Goal: Task Accomplishment & Management: Manage account settings

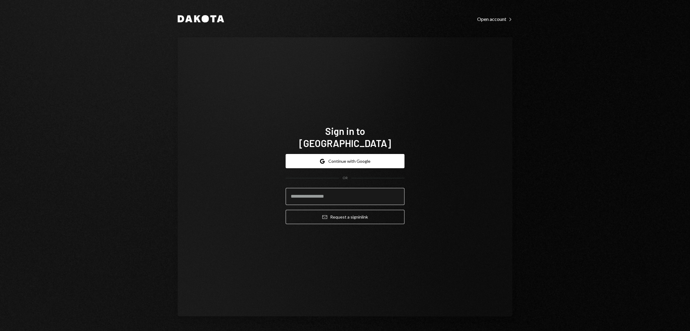
click at [343, 192] on input "email" at bounding box center [345, 196] width 119 height 17
type input "**********"
click at [343, 215] on button "Email Request a sign in link" at bounding box center [345, 217] width 119 height 14
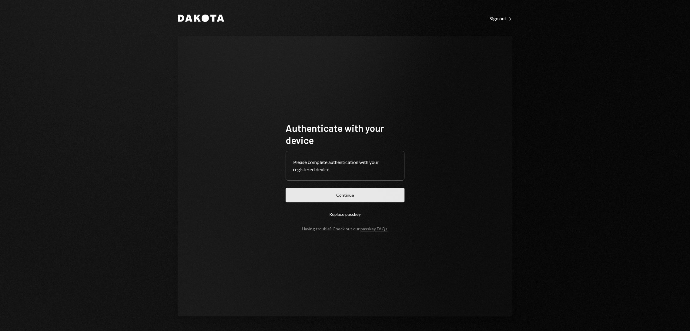
click at [343, 197] on button "Continue" at bounding box center [345, 195] width 119 height 14
